Goal: Task Accomplishment & Management: Use online tool/utility

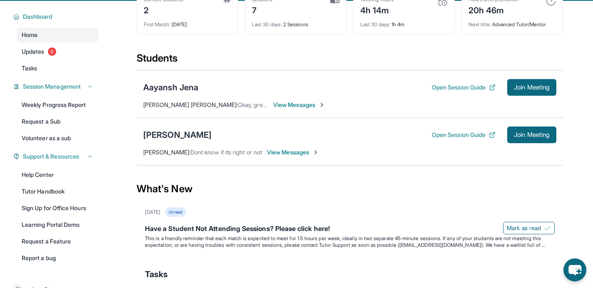
scroll to position [54, 0]
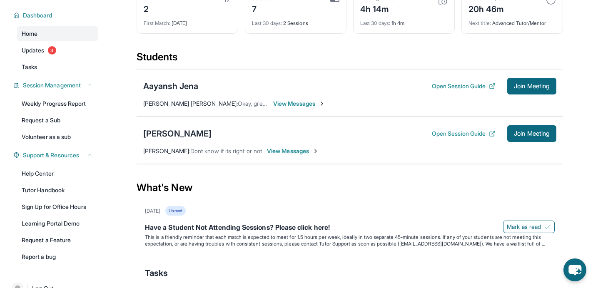
click at [277, 155] on span "View Messages" at bounding box center [293, 151] width 52 height 8
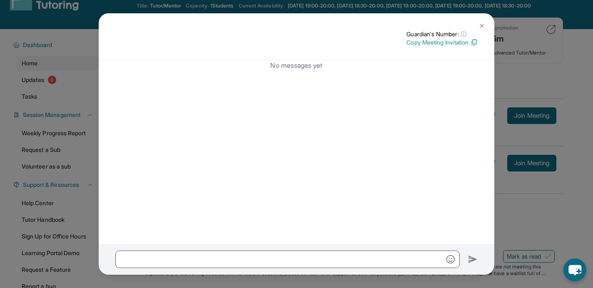
scroll to position [0, 0]
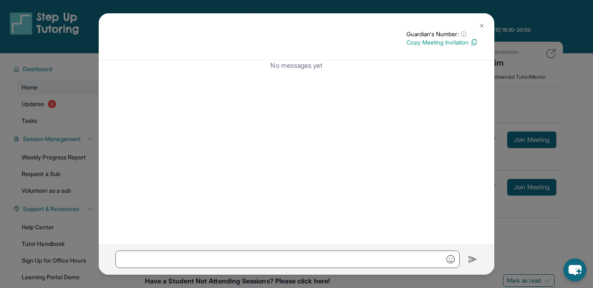
click at [478, 23] on button at bounding box center [481, 25] width 17 height 17
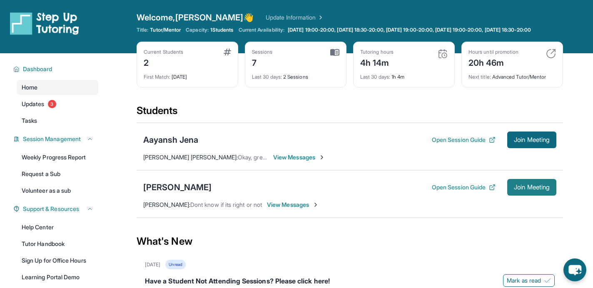
click at [523, 190] on span "Join Meeting" at bounding box center [532, 187] width 36 height 5
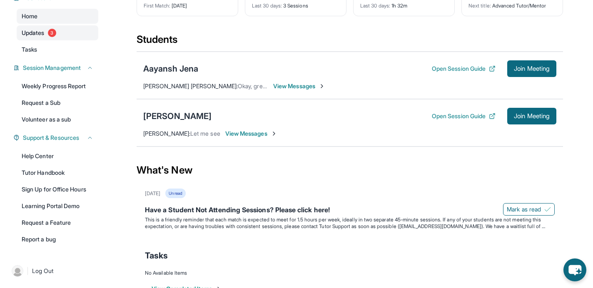
scroll to position [103, 0]
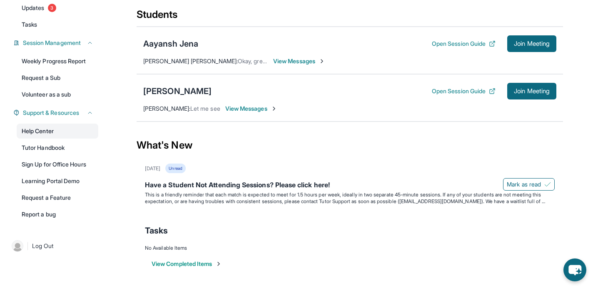
click at [82, 129] on link "Help Center" at bounding box center [58, 131] width 82 height 15
